Goal: Task Accomplishment & Management: Use online tool/utility

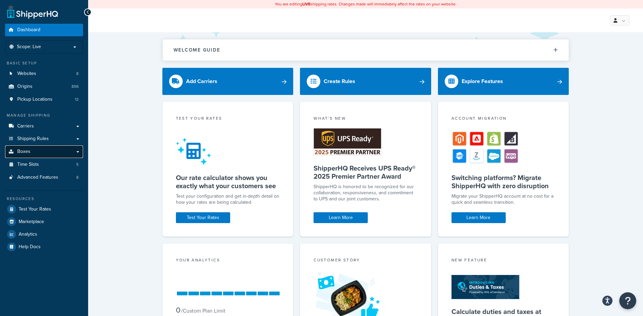
click at [35, 149] on link "Boxes" at bounding box center [44, 151] width 78 height 13
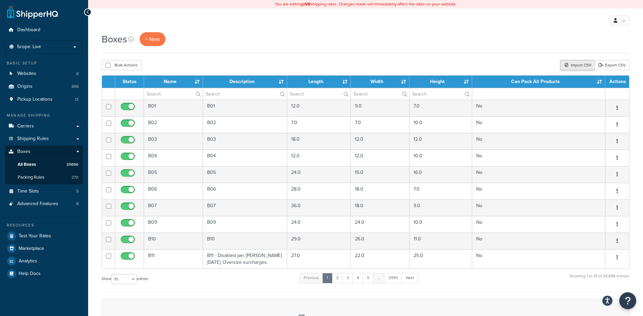
click at [577, 64] on div "Import CSV" at bounding box center [577, 65] width 35 height 10
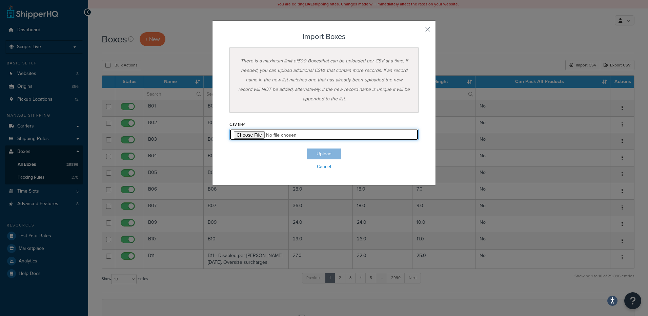
click at [237, 134] on input "file" at bounding box center [323, 135] width 189 height 12
type input "C:\fakepath\08_14_2025_box_dims.csv"
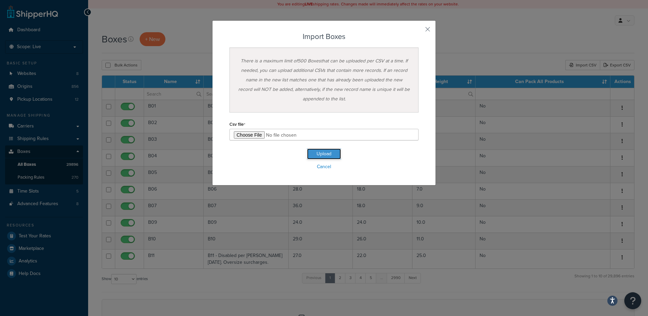
click at [322, 156] on button "Upload" at bounding box center [324, 153] width 34 height 11
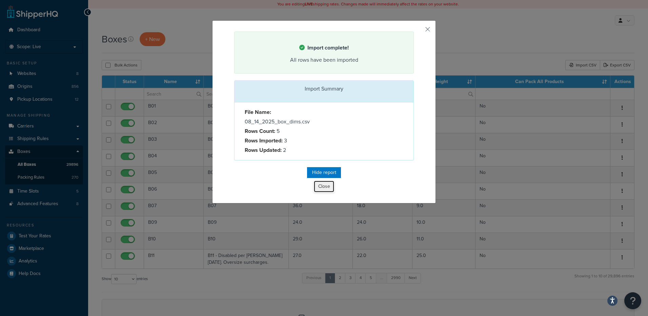
click at [315, 186] on button "Close" at bounding box center [324, 187] width 20 height 12
